Goal: Information Seeking & Learning: Learn about a topic

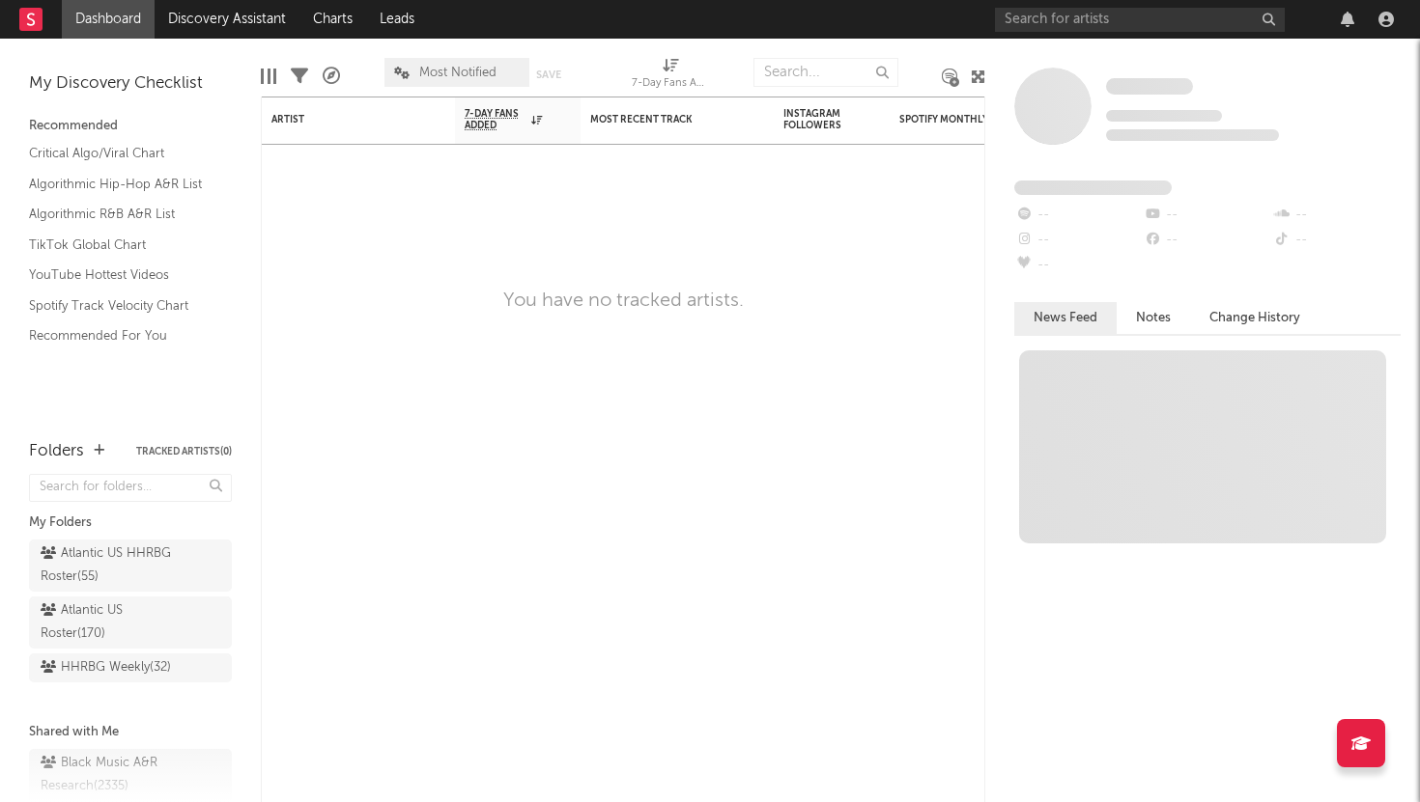
click at [1067, 39] on div "Some Artist Tracking Since: [DATE] 0 fans this week 0 fans last week Fans Added…" at bounding box center [1202, 421] width 435 height 764
click at [1061, 11] on input "text" at bounding box center [1140, 20] width 290 height 24
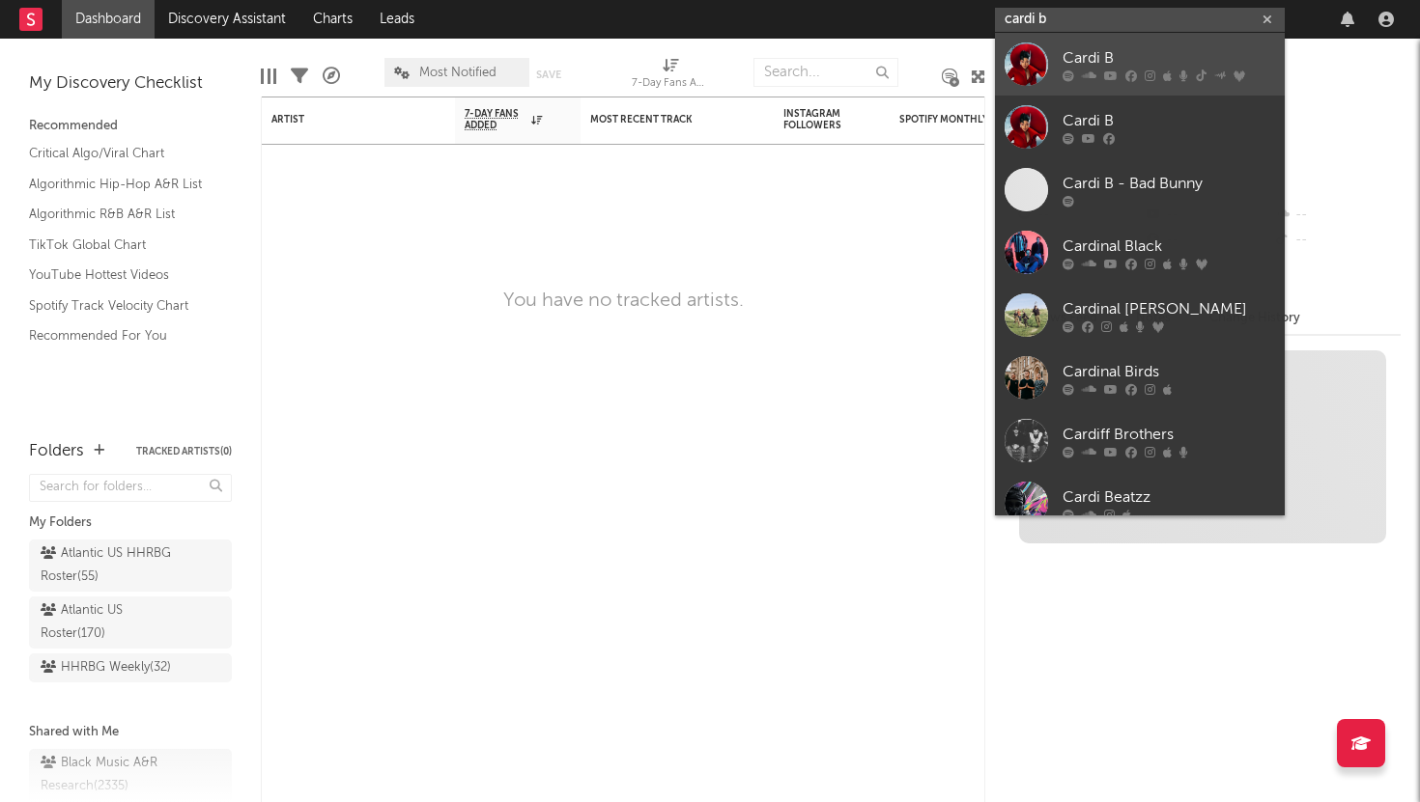
type input "cardi b"
click at [1088, 63] on div "Cardi B" at bounding box center [1168, 57] width 212 height 23
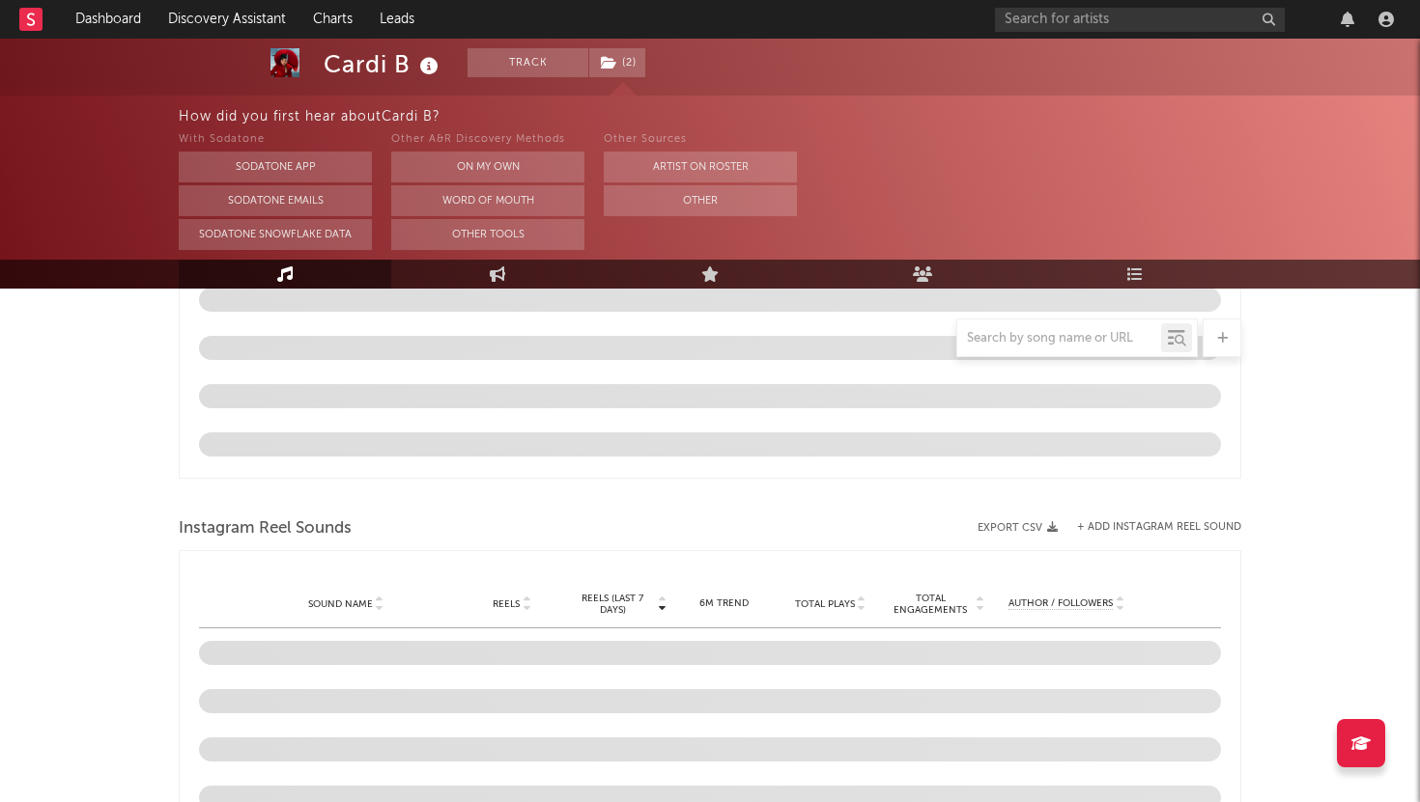
select select "6m"
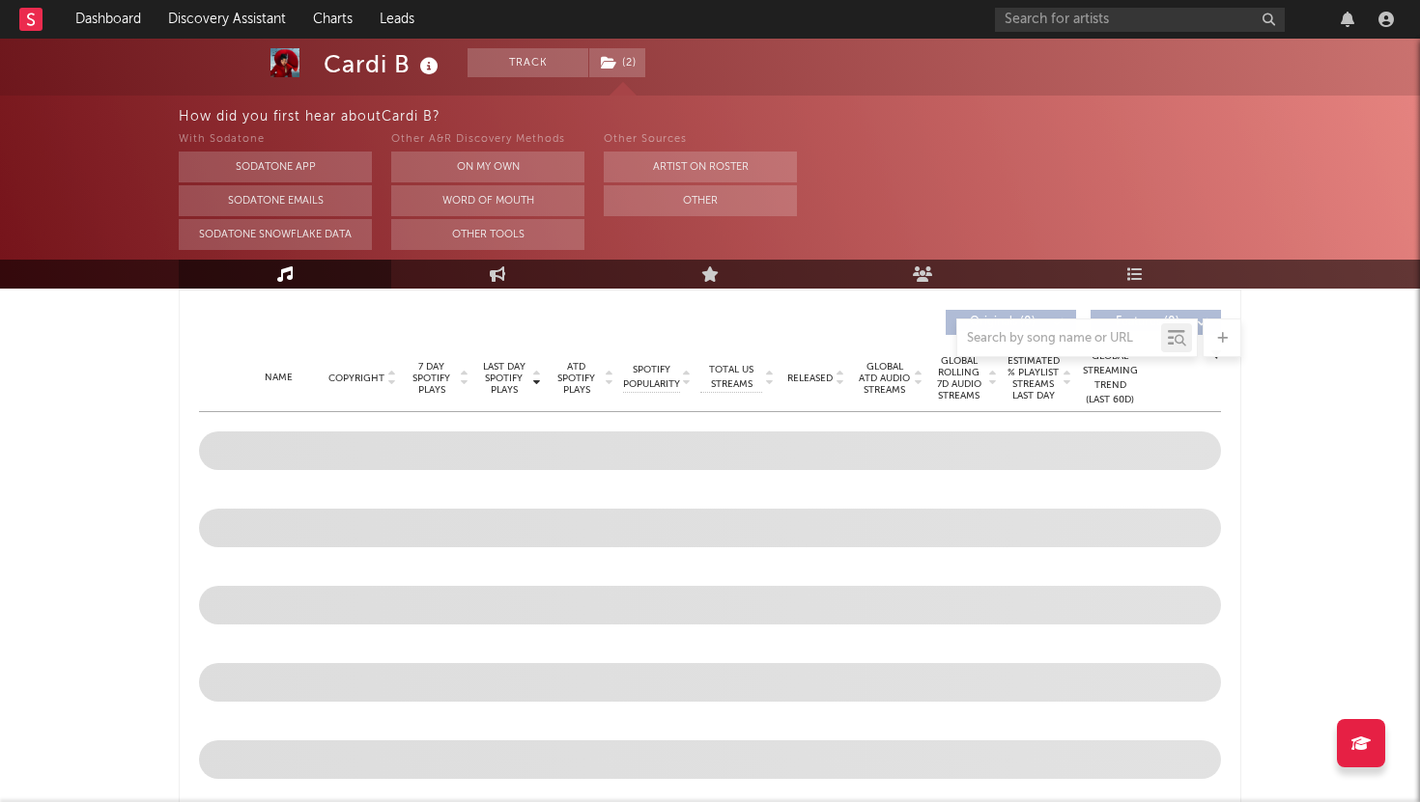
scroll to position [727, 0]
